Goal: Find specific page/section: Find specific page/section

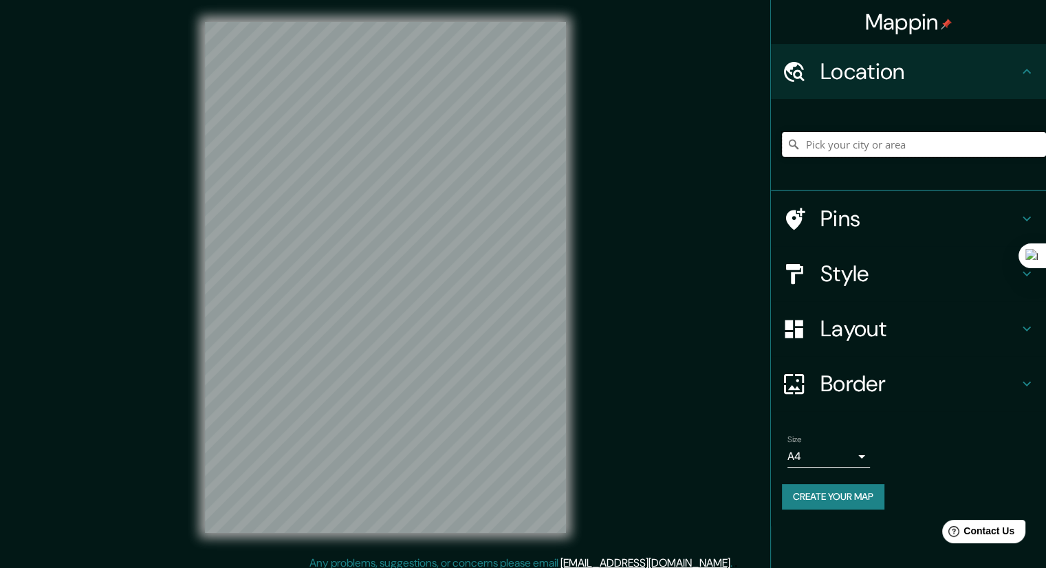
click at [923, 137] on input "Pick your city or area" at bounding box center [914, 144] width 264 height 25
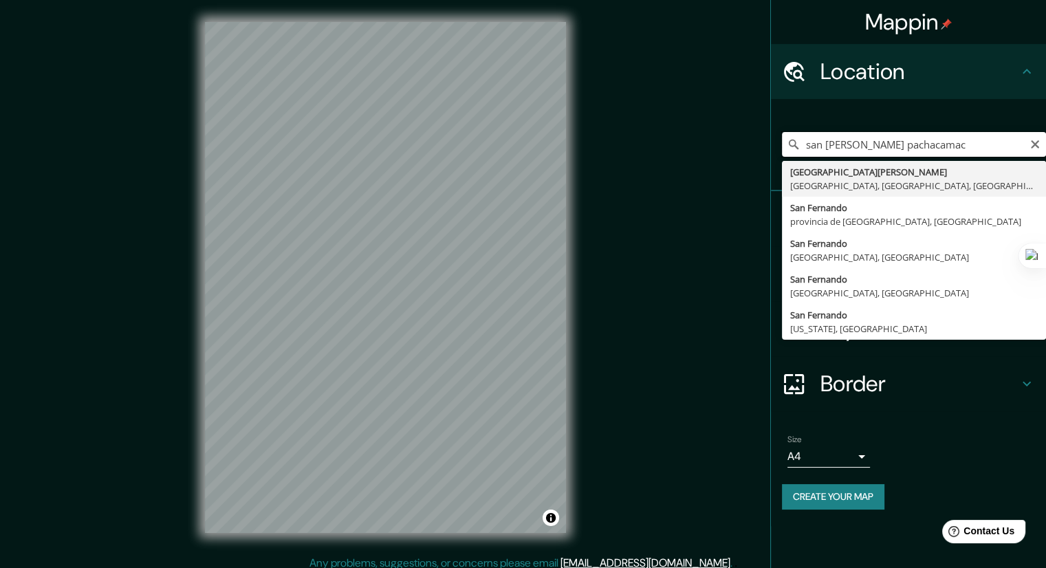
click at [807, 148] on input "san [PERSON_NAME] pachacamac" at bounding box center [914, 144] width 264 height 25
click at [976, 144] on input "fundo san [PERSON_NAME] pachacamac" at bounding box center [914, 144] width 264 height 25
click at [903, 147] on input "fundo san [PERSON_NAME] [GEOGRAPHIC_DATA]" at bounding box center [914, 144] width 264 height 25
click at [998, 148] on input "fundo san [PERSON_NAME] pachacamac [GEOGRAPHIC_DATA]" at bounding box center [914, 144] width 264 height 25
drag, startPoint x: 998, startPoint y: 147, endPoint x: 901, endPoint y: 144, distance: 97.1
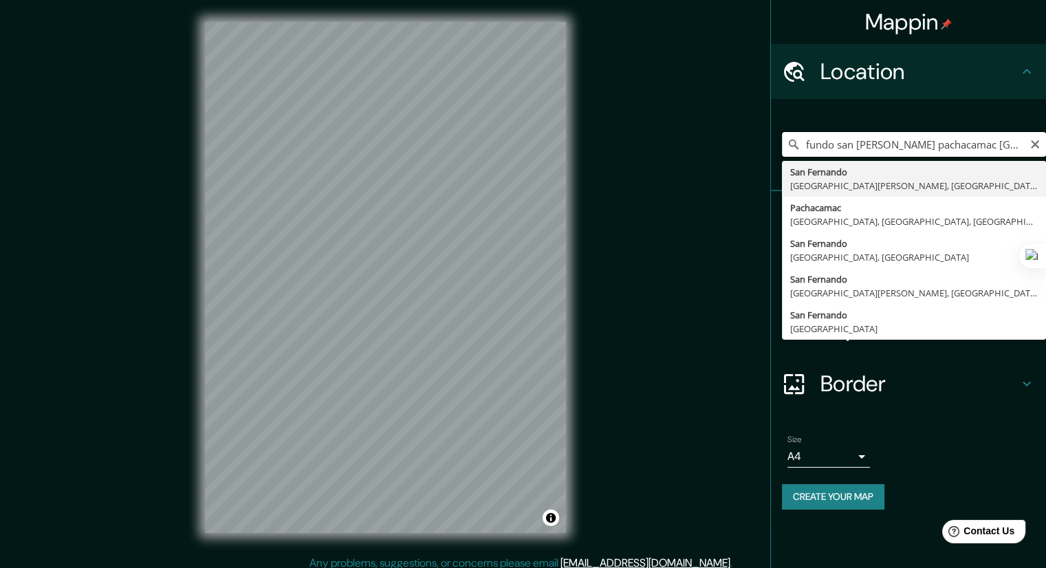
click at [901, 144] on input "fundo san [PERSON_NAME] pachacamac [GEOGRAPHIC_DATA]" at bounding box center [914, 144] width 264 height 25
click at [907, 142] on input "fundo san [PERSON_NAME] pachacamac [GEOGRAPHIC_DATA]" at bounding box center [914, 144] width 264 height 25
drag, startPoint x: 903, startPoint y: 145, endPoint x: 798, endPoint y: 136, distance: 105.7
click at [798, 136] on input "fundo san [PERSON_NAME] pachacamac [GEOGRAPHIC_DATA]" at bounding box center [914, 144] width 264 height 25
click at [864, 143] on input "pachacamac peru" at bounding box center [914, 144] width 264 height 25
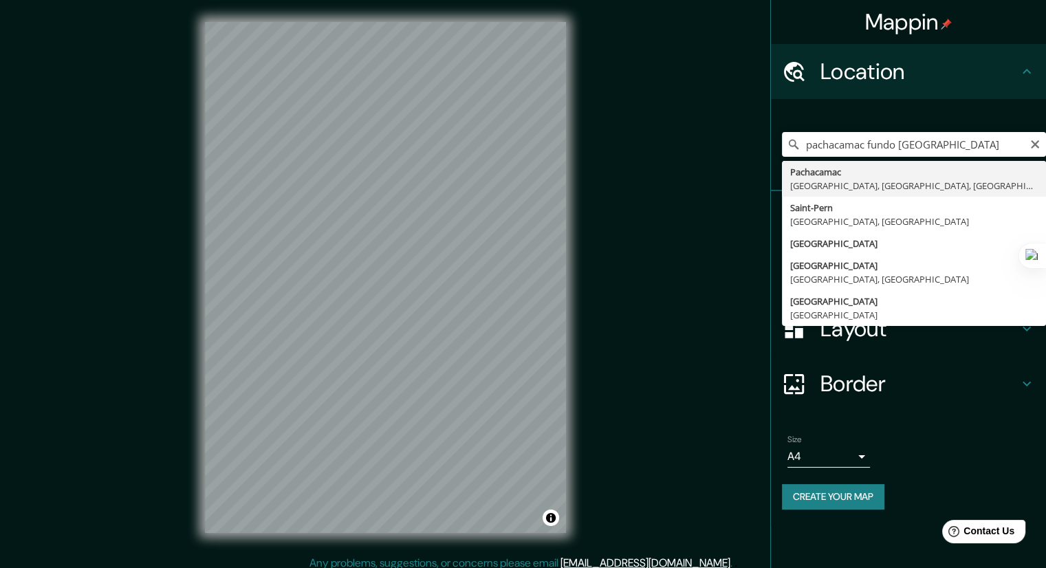
type input "Pachacamac, [GEOGRAPHIC_DATA], [GEOGRAPHIC_DATA], [GEOGRAPHIC_DATA]"
